Goal: Task Accomplishment & Management: Manage account settings

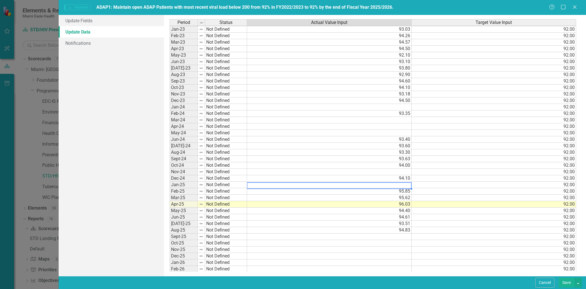
scroll to position [31, 0]
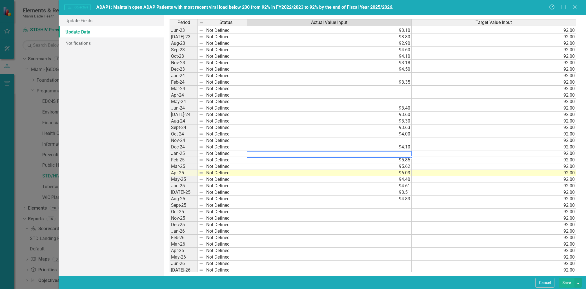
click at [398, 154] on td at bounding box center [329, 153] width 165 height 6
type textarea "95.85"
click at [371, 142] on td at bounding box center [329, 141] width 165 height 6
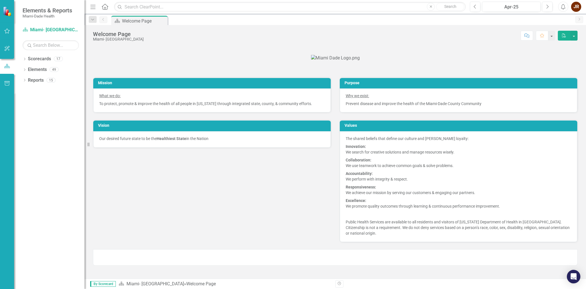
scroll to position [63, 0]
click at [26, 79] on div "Dropdown Reports 15" at bounding box center [54, 81] width 62 height 11
click at [25, 80] on icon "Dropdown" at bounding box center [25, 80] width 4 height 3
click at [24, 79] on icon "Dropdown" at bounding box center [23, 80] width 3 height 4
click at [24, 68] on div "Dropdown" at bounding box center [25, 70] width 4 height 5
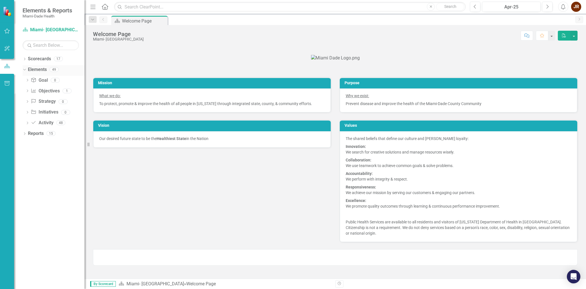
click at [24, 68] on icon "Dropdown" at bounding box center [23, 69] width 3 height 4
click at [25, 59] on icon at bounding box center [24, 59] width 1 height 3
click at [25, 59] on icon at bounding box center [24, 58] width 3 height 1
click at [25, 59] on icon at bounding box center [24, 59] width 1 height 3
click at [29, 69] on icon "Dropdown" at bounding box center [27, 69] width 4 height 3
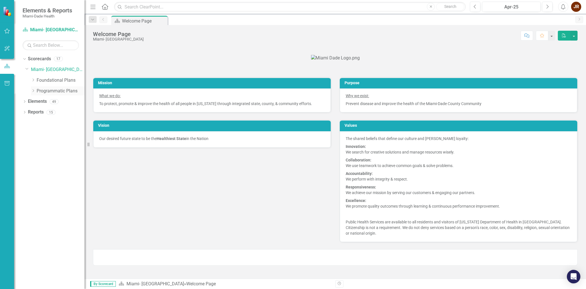
click at [33, 90] on icon "Dropdown" at bounding box center [33, 90] width 4 height 3
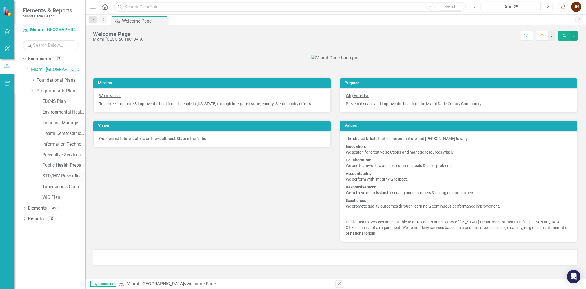
click at [61, 176] on link "STD/HIV Prevention and Control Plan" at bounding box center [63, 176] width 42 height 6
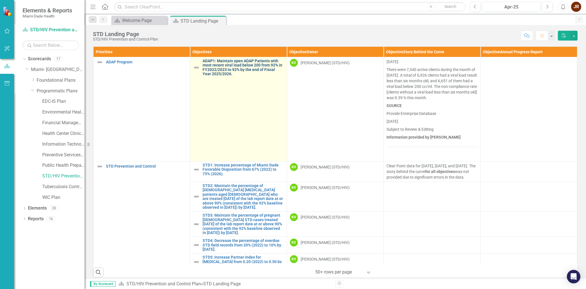
click at [221, 72] on link "ADAP1: Maintain open ADAP Patients with most recent viral load below 200 from 9…" at bounding box center [243, 67] width 81 height 17
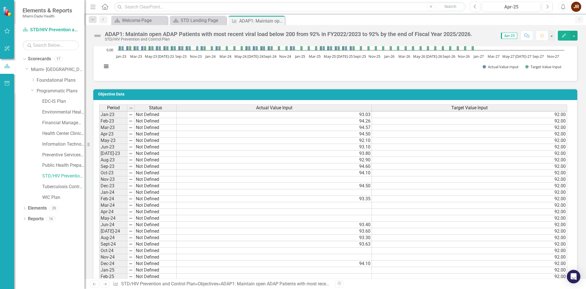
scroll to position [407, 0]
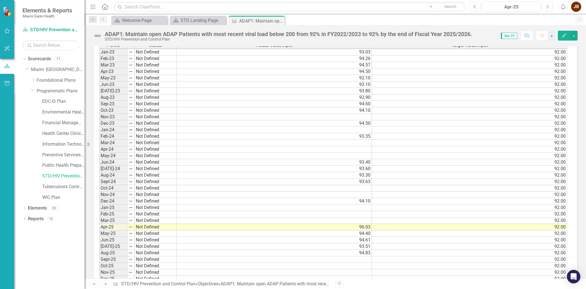
click at [365, 205] on td at bounding box center [274, 208] width 195 height 6
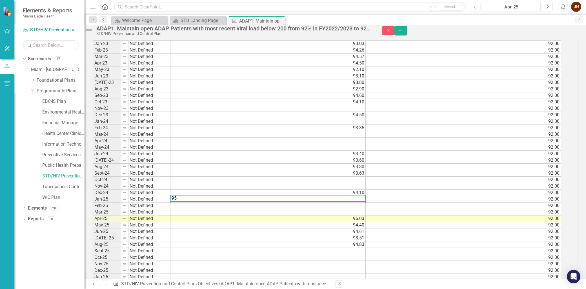
scroll to position [409, 0]
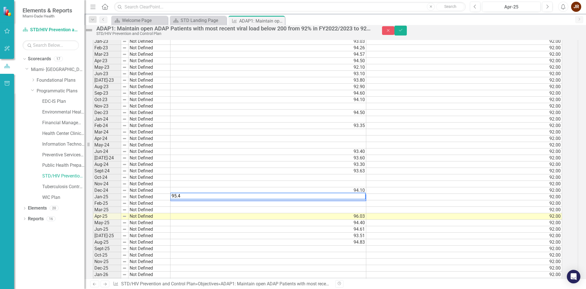
type textarea "95.44"
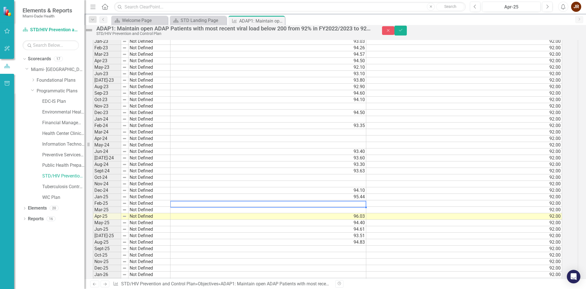
drag, startPoint x: 362, startPoint y: 210, endPoint x: 371, endPoint y: 212, distance: 9.8
click at [362, 207] on td at bounding box center [268, 203] width 196 height 6
type textarea "95.85"
click at [366, 213] on td at bounding box center [268, 210] width 196 height 6
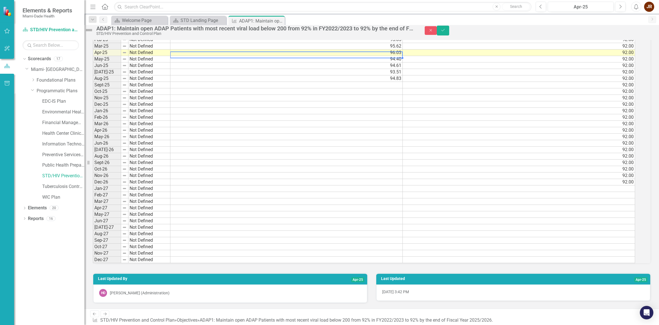
scroll to position [576, 0]
type textarea "96.03"
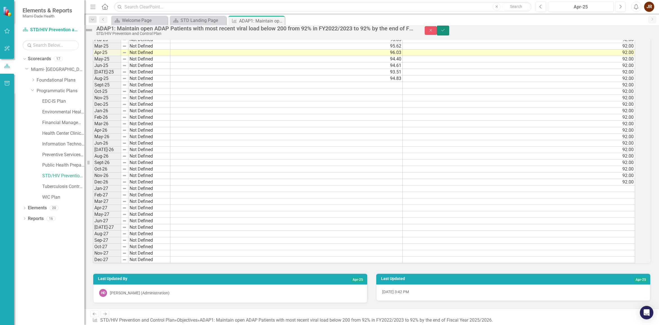
click at [446, 32] on icon "Save" at bounding box center [443, 30] width 5 height 4
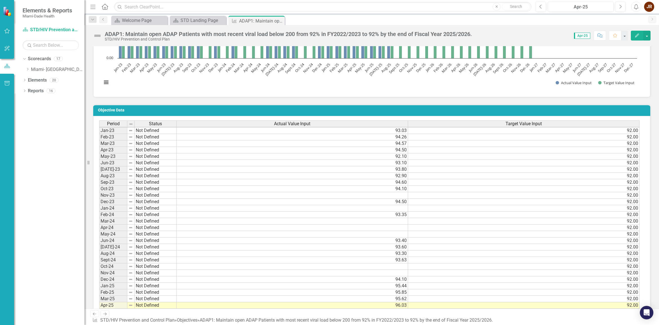
scroll to position [352, 0]
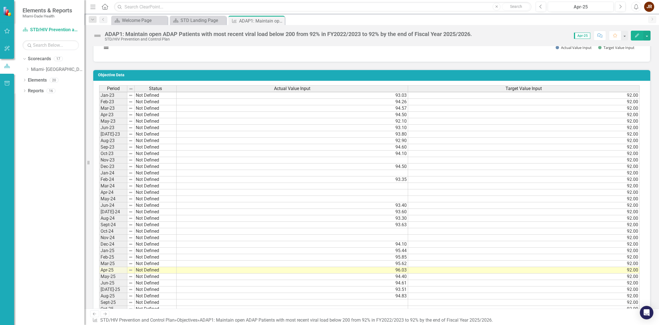
click at [399, 235] on td at bounding box center [293, 238] width 232 height 6
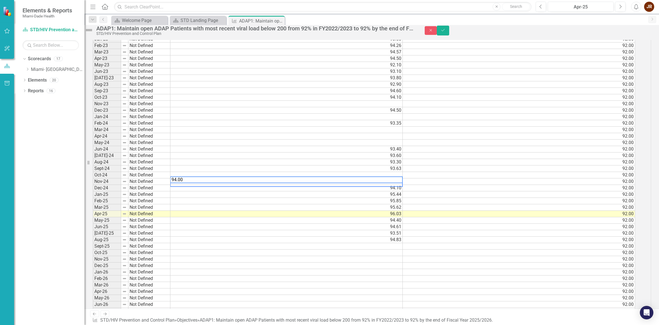
scroll to position [0, 0]
type textarea "94.00"
click at [446, 32] on icon "Save" at bounding box center [443, 30] width 5 height 4
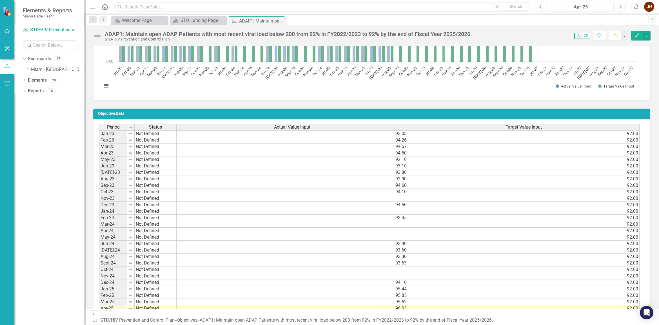
scroll to position [352, 0]
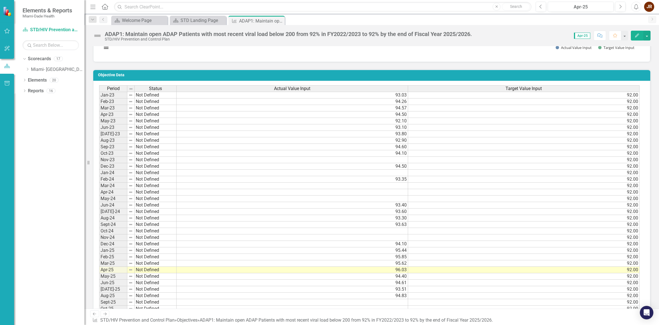
click at [406, 233] on td at bounding box center [293, 231] width 232 height 6
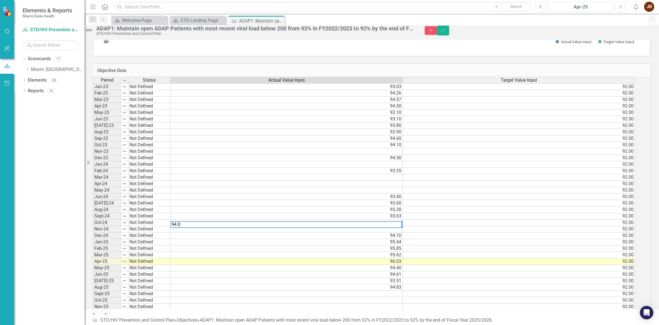
type textarea "94.00"
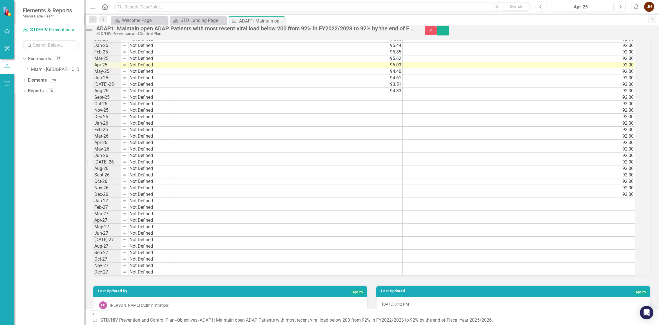
scroll to position [506, 0]
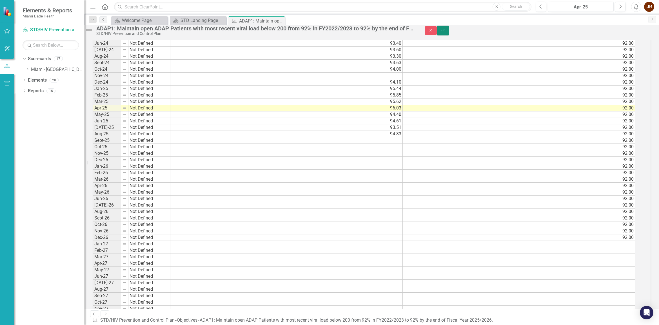
click at [446, 32] on icon "Save" at bounding box center [443, 30] width 5 height 4
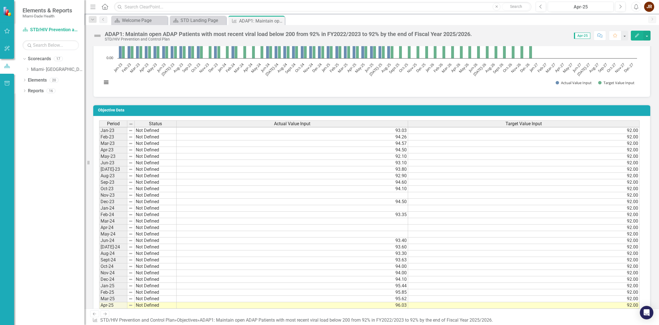
scroll to position [4, 0]
click at [402, 270] on td "94.00" at bounding box center [293, 273] width 232 height 6
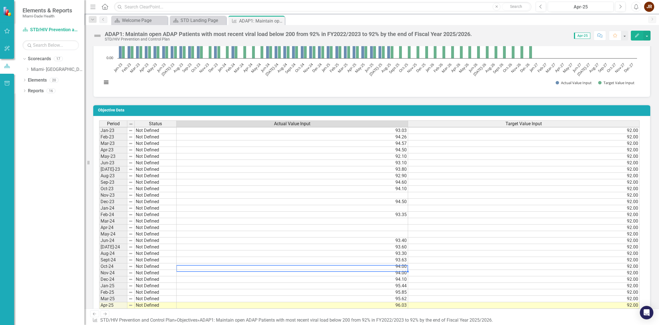
click at [401, 264] on td "94.00" at bounding box center [293, 267] width 232 height 6
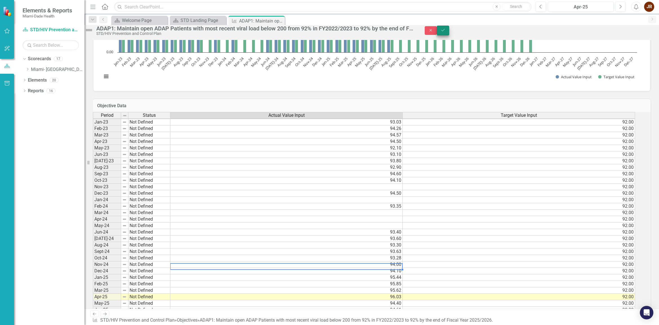
type textarea "94"
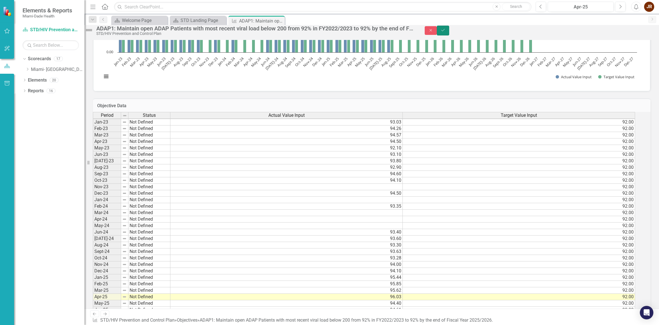
click at [446, 32] on icon "Save" at bounding box center [443, 30] width 5 height 4
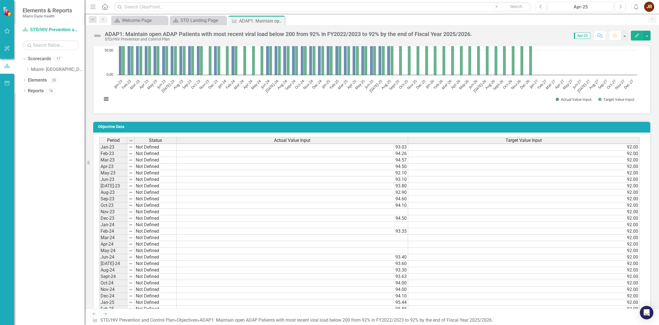
scroll to position [317, 0]
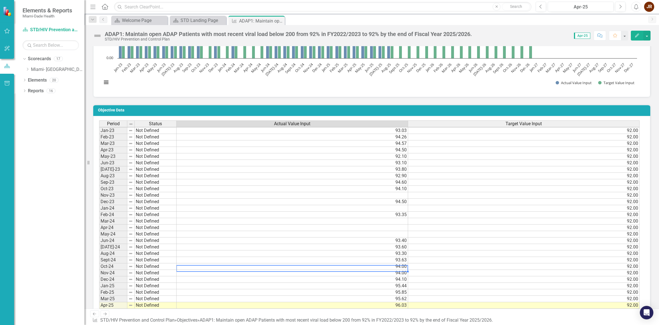
click at [402, 264] on td "94.00" at bounding box center [293, 267] width 232 height 6
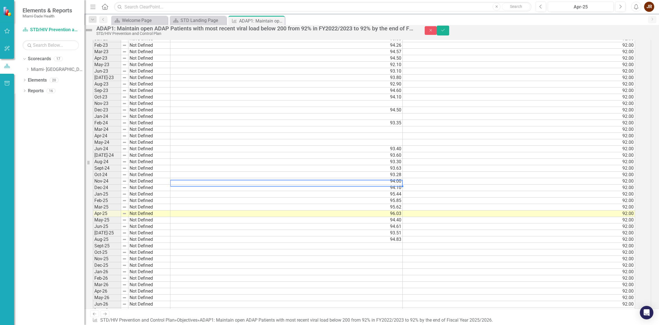
scroll to position [365, 0]
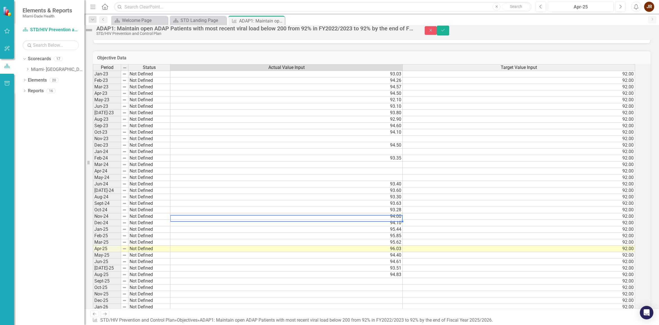
type textarea "94"
click at [401, 227] on td "94.10" at bounding box center [286, 223] width 232 height 6
click at [400, 220] on td "94.00" at bounding box center [286, 217] width 232 height 6
click at [403, 214] on td "93.28" at bounding box center [286, 210] width 232 height 6
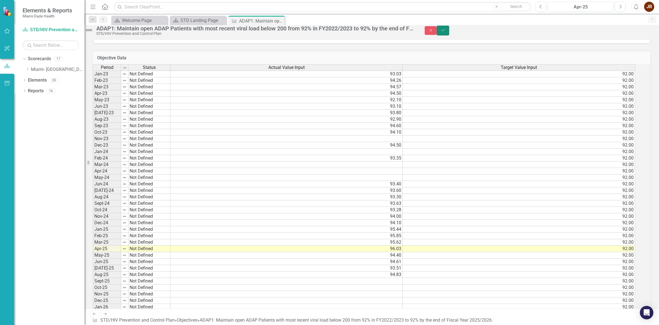
click at [446, 32] on icon "Save" at bounding box center [443, 30] width 5 height 4
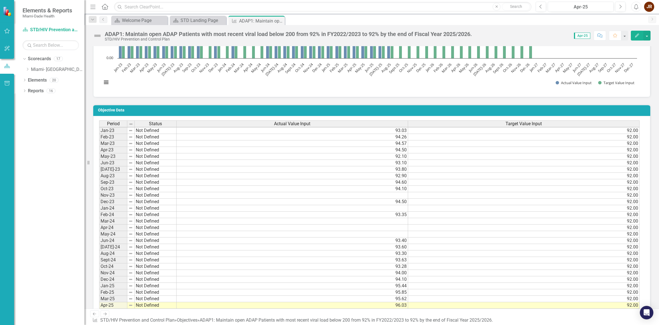
scroll to position [4, 0]
drag, startPoint x: 399, startPoint y: 264, endPoint x: 415, endPoint y: 264, distance: 15.2
click at [401, 264] on td "93.28" at bounding box center [293, 267] width 232 height 6
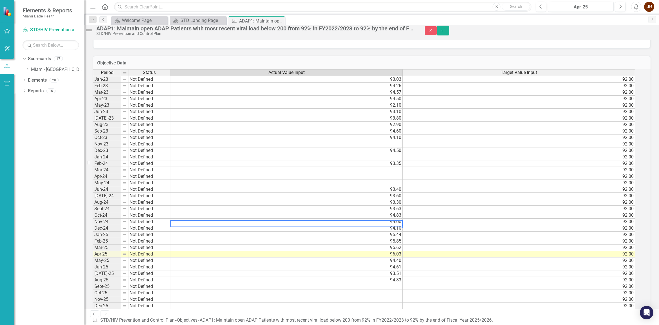
scroll to position [365, 0]
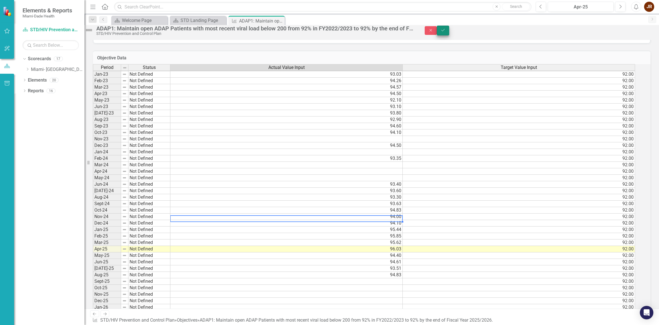
type textarea "94"
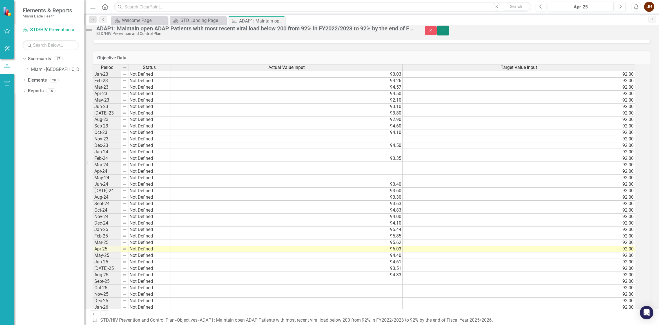
click at [446, 32] on icon "Save" at bounding box center [443, 30] width 5 height 4
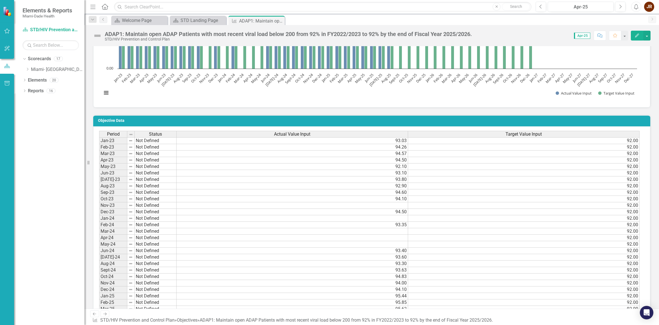
scroll to position [387, 0]
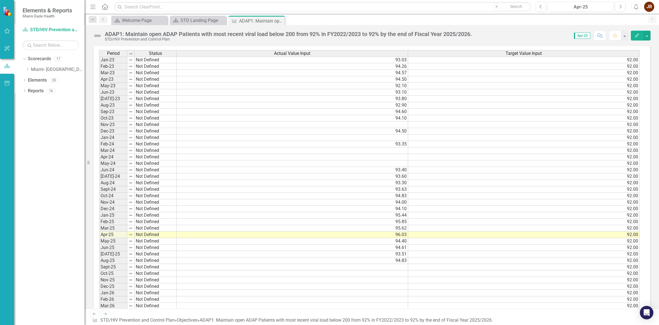
click at [99, 201] on div "Period Status Actual Value Input Target Value Input Jan-23 Not Defined 93.03 92…" at bounding box center [99, 248] width 0 height 396
drag, startPoint x: 122, startPoint y: 163, endPoint x: 131, endPoint y: 174, distance: 14.0
click at [121, 163] on td "May-24" at bounding box center [113, 164] width 28 height 6
click at [400, 126] on td at bounding box center [293, 125] width 232 height 6
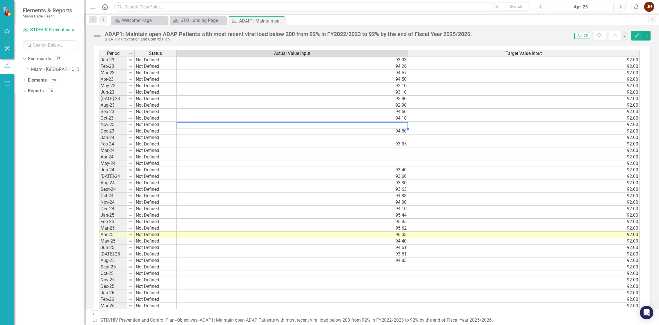
click at [403, 125] on td at bounding box center [293, 125] width 232 height 6
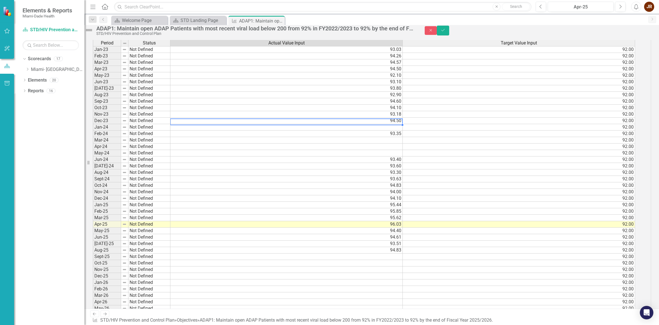
type textarea "94.5"
click at [401, 111] on td "94.10" at bounding box center [286, 108] width 232 height 6
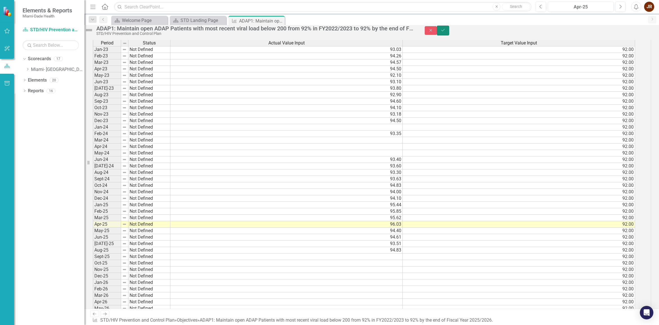
click at [449, 30] on button "Save" at bounding box center [443, 31] width 12 height 10
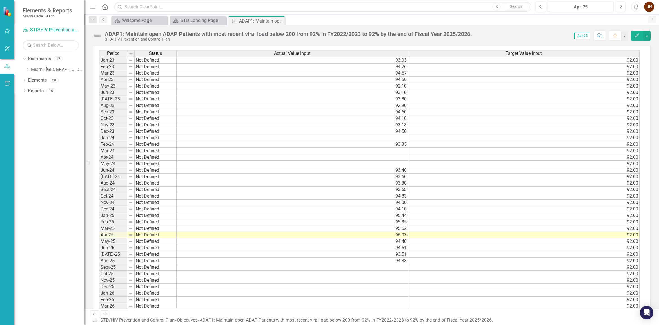
scroll to position [423, 0]
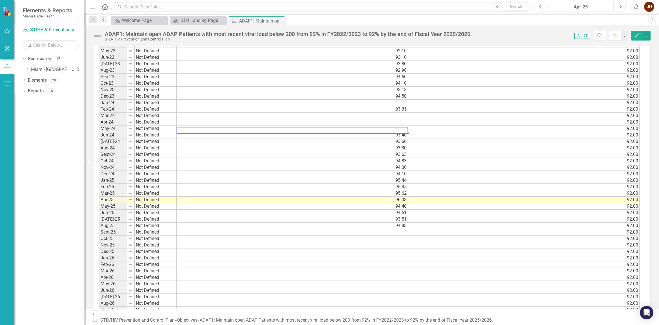
click at [283, 127] on td at bounding box center [293, 129] width 232 height 6
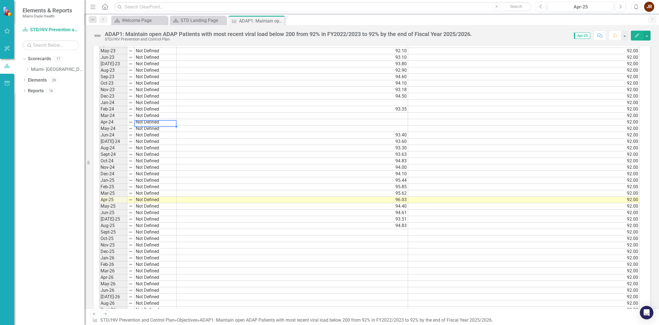
click at [167, 126] on td "Not Defined" at bounding box center [156, 122] width 42 height 6
click at [159, 130] on td "Not Defined" at bounding box center [156, 129] width 42 height 6
click at [116, 130] on td "May-24" at bounding box center [113, 129] width 28 height 6
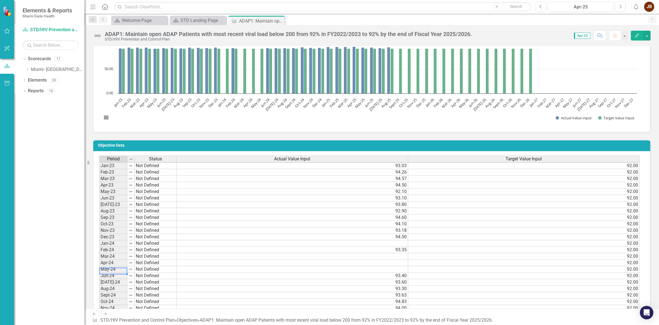
scroll to position [312, 0]
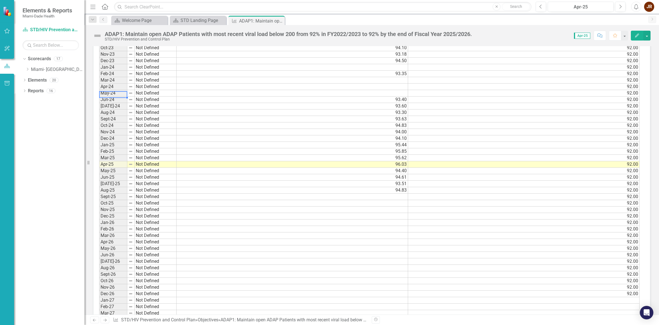
scroll to position [423, 0]
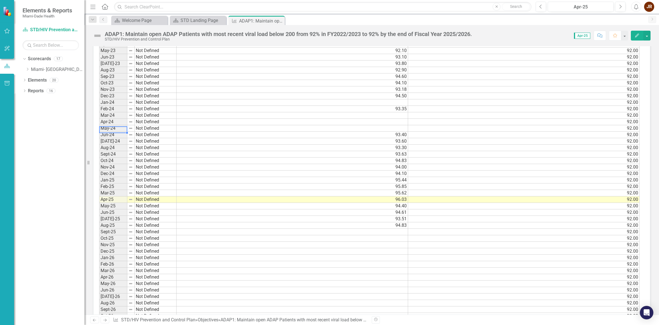
click at [404, 78] on td "94.60" at bounding box center [293, 77] width 232 height 6
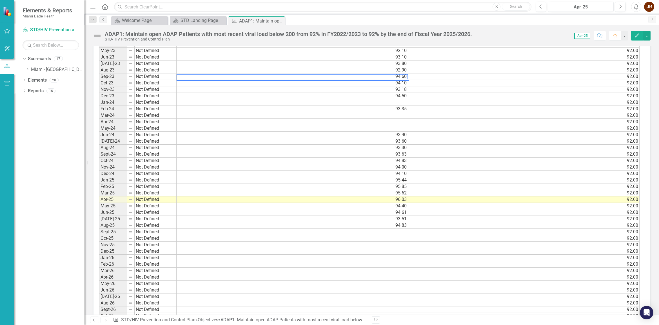
scroll to position [387, 0]
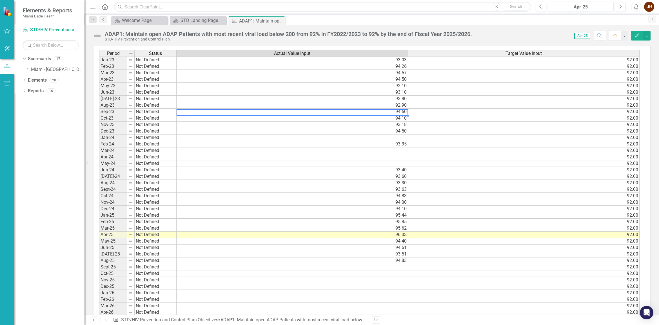
click at [400, 106] on td "92.90" at bounding box center [293, 105] width 232 height 6
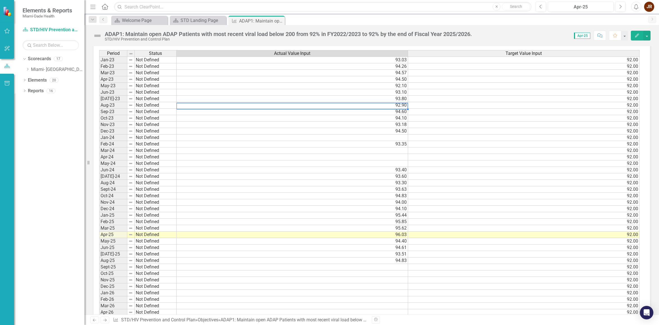
click at [403, 97] on td "93.80" at bounding box center [293, 99] width 232 height 6
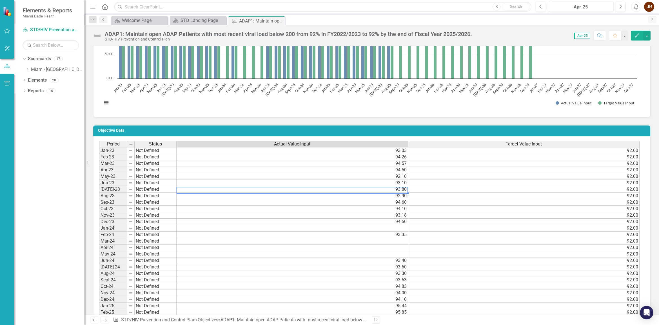
scroll to position [293, 0]
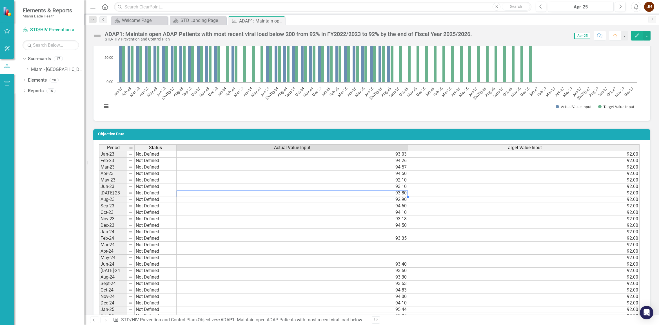
click at [512, 195] on td "92.00" at bounding box center [524, 193] width 232 height 6
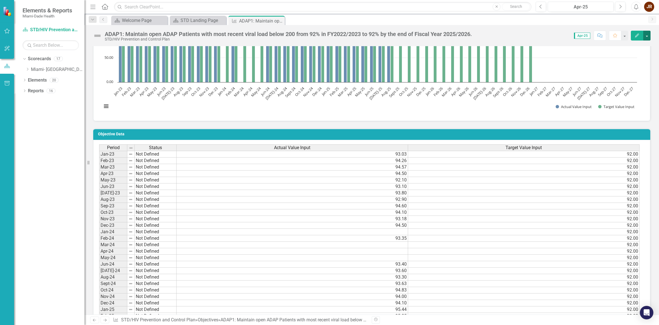
click at [647, 34] on button "button" at bounding box center [647, 36] width 7 height 10
click at [654, 123] on div "Owner KV Kira Villamizar (STD/HIV) Collaborators JR Javier Romero (ADAP Pharmac…" at bounding box center [372, 169] width 575 height 846
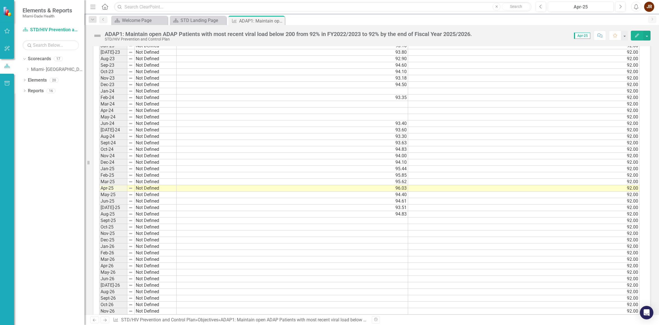
scroll to position [574, 0]
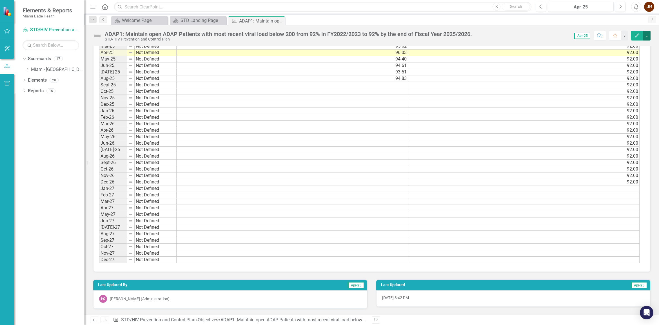
click at [647, 35] on button "button" at bounding box center [647, 36] width 7 height 10
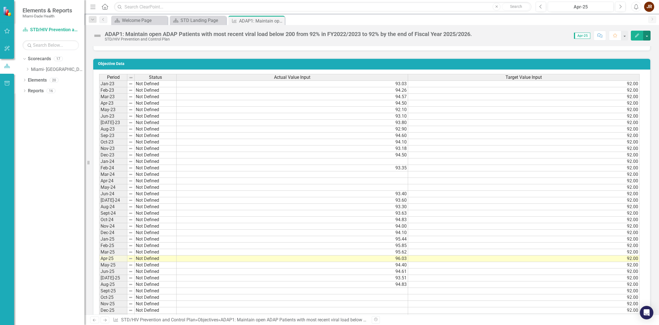
scroll to position [363, 0]
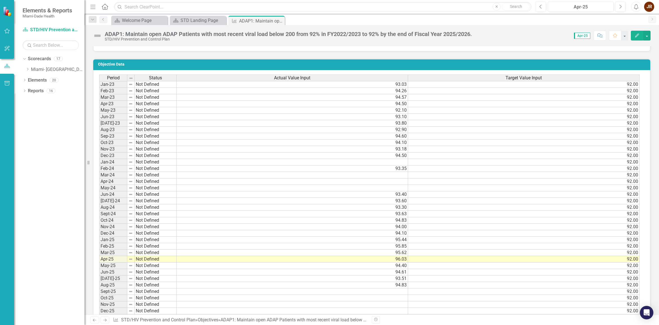
click at [99, 166] on div "Period Status Actual Value Input Target Value Input Jan-23 Not Defined 93.03 92…" at bounding box center [99, 273] width 0 height 396
